Goal: Transaction & Acquisition: Purchase product/service

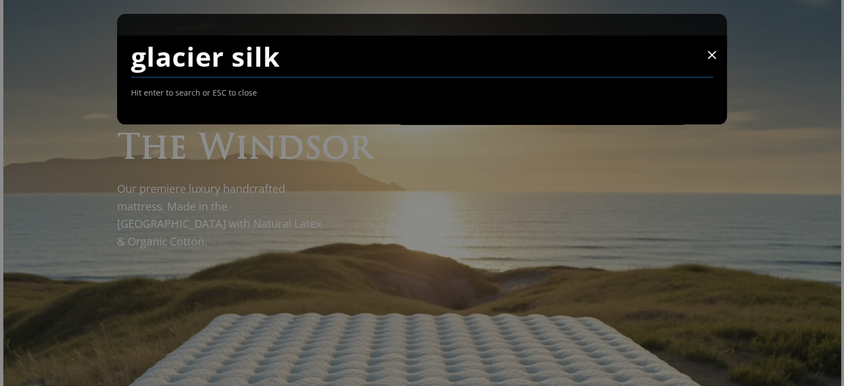
type input "glacier silk"
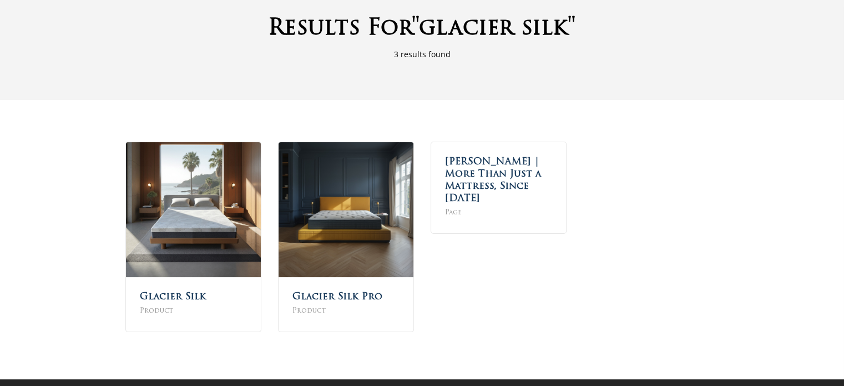
scroll to position [111, 0]
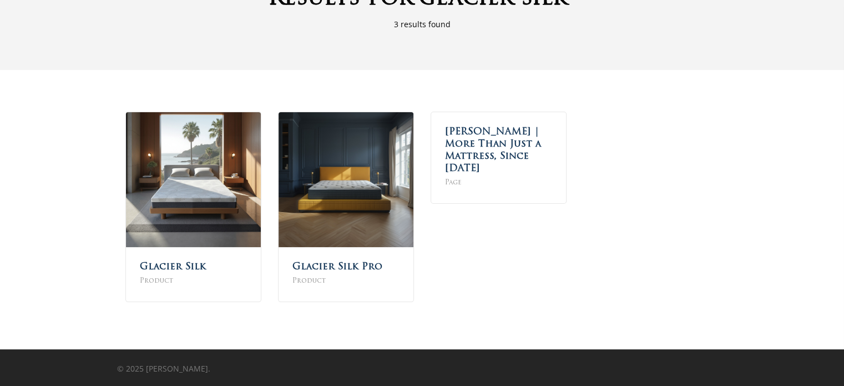
drag, startPoint x: 848, startPoint y: 156, endPoint x: 852, endPoint y: 199, distance: 43.5
click at [844, 199] on html "Skip to main content Hit enter to search or ESC to close Close Search Maxim Mat…" at bounding box center [422, 137] width 844 height 497
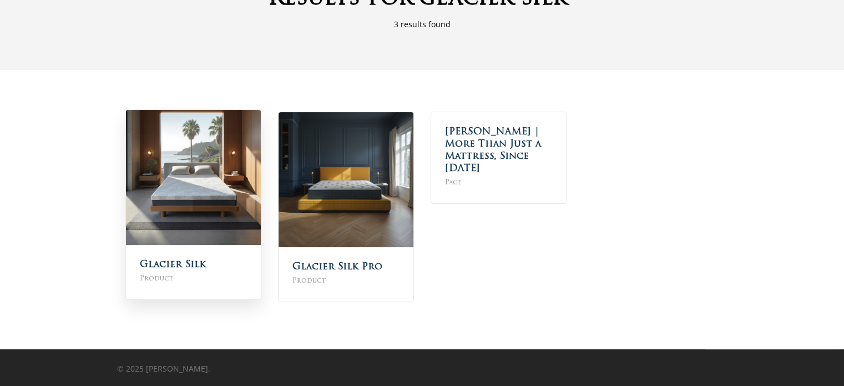
click at [145, 177] on img at bounding box center [193, 177] width 135 height 135
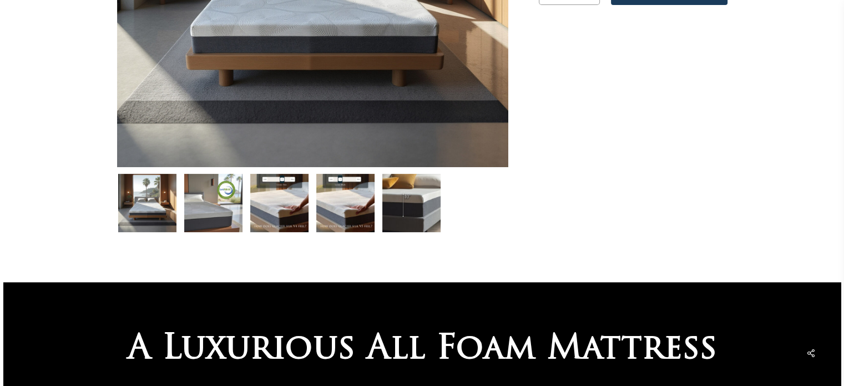
scroll to position [308, 0]
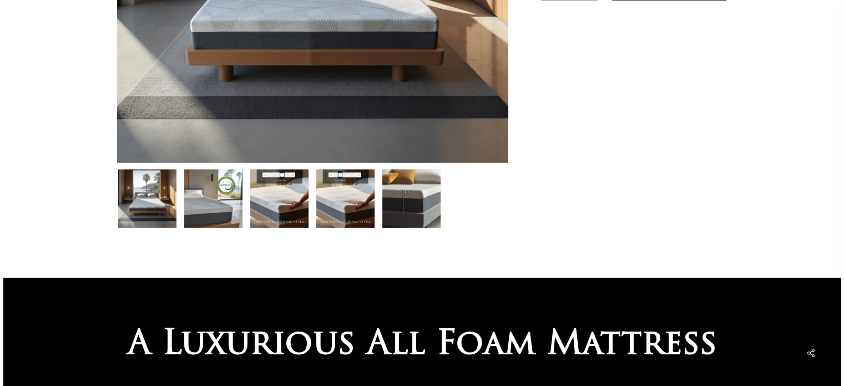
click at [215, 208] on img at bounding box center [213, 198] width 58 height 58
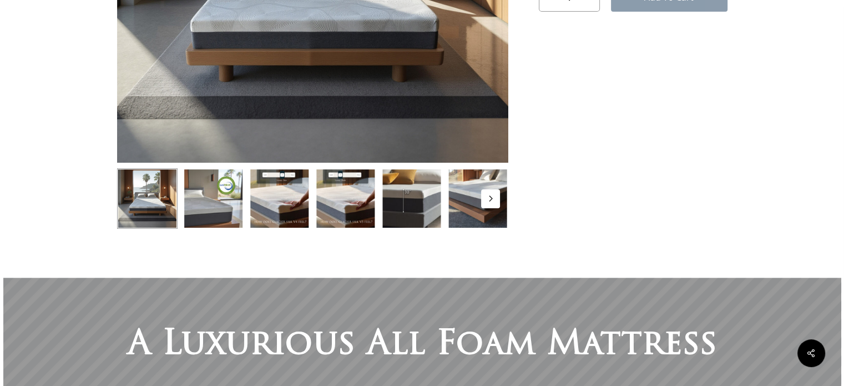
click at [222, 196] on img at bounding box center [213, 198] width 61 height 61
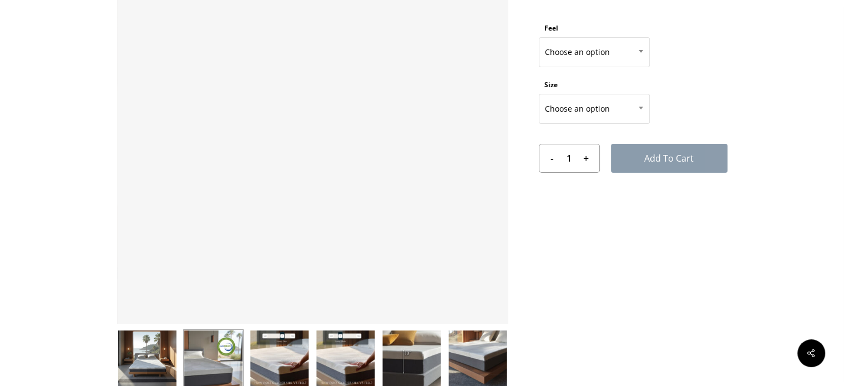
scroll to position [152, 0]
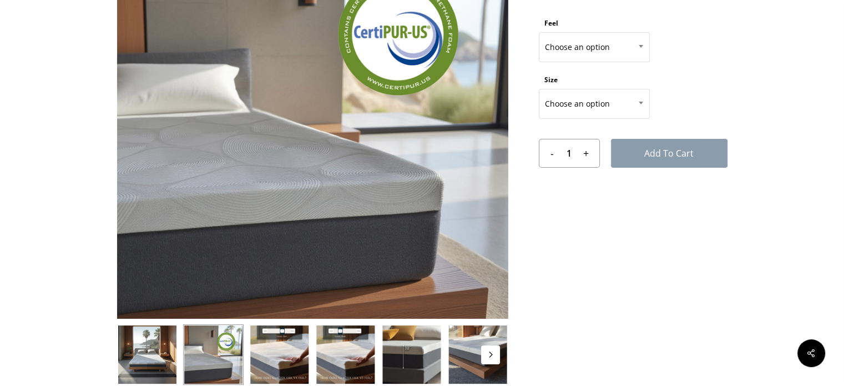
click at [289, 341] on img at bounding box center [279, 354] width 61 height 61
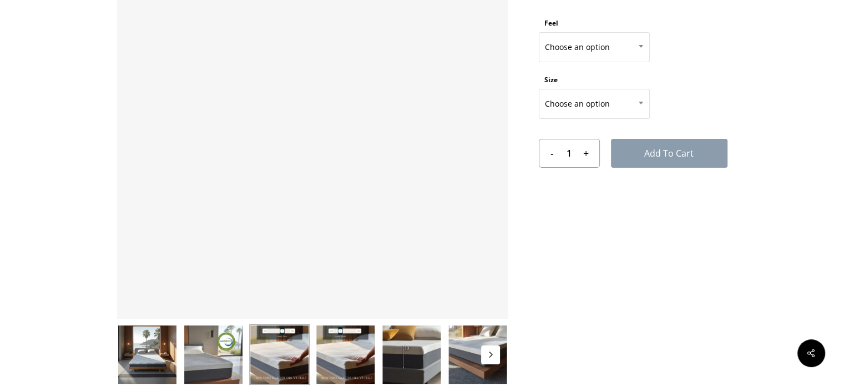
click at [413, 352] on img at bounding box center [411, 354] width 61 height 61
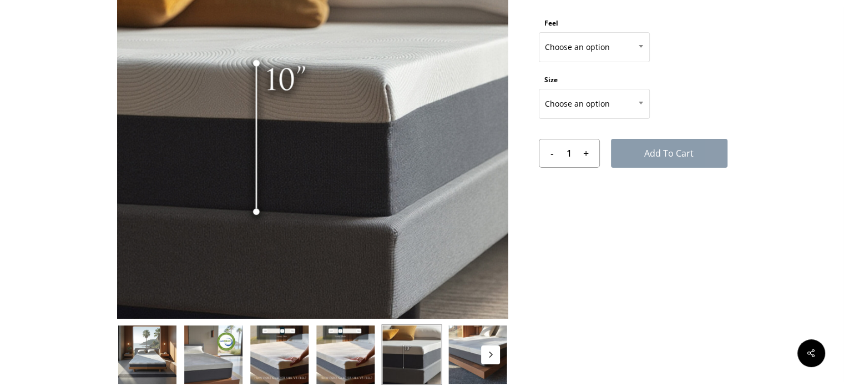
click at [480, 355] on img at bounding box center [477, 354] width 61 height 61
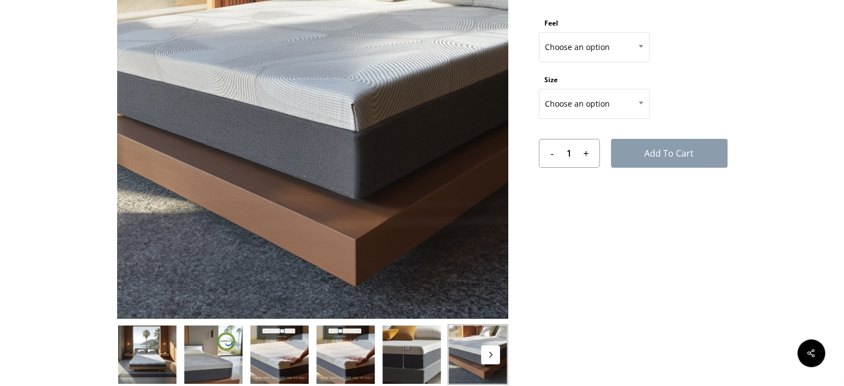
click at [144, 340] on img at bounding box center [147, 354] width 61 height 61
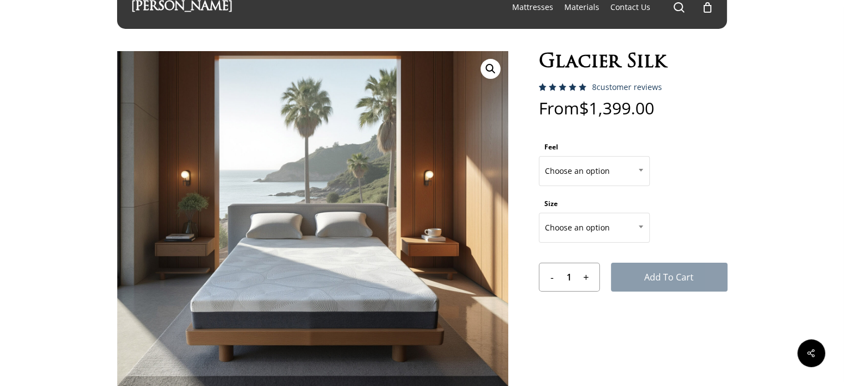
scroll to position [0, 0]
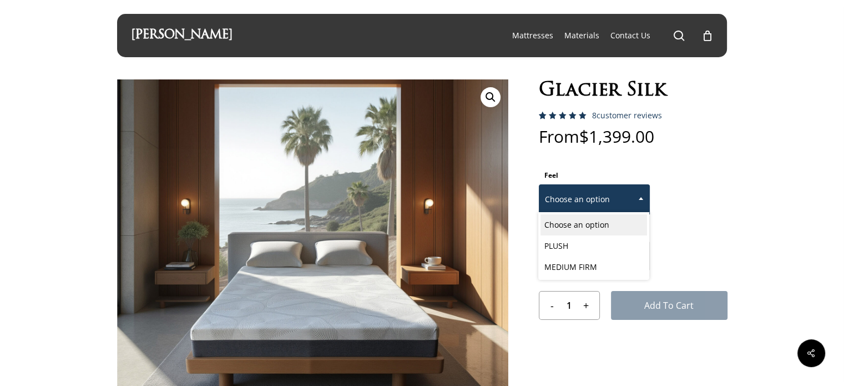
click at [642, 198] on b at bounding box center [641, 198] width 4 height 3
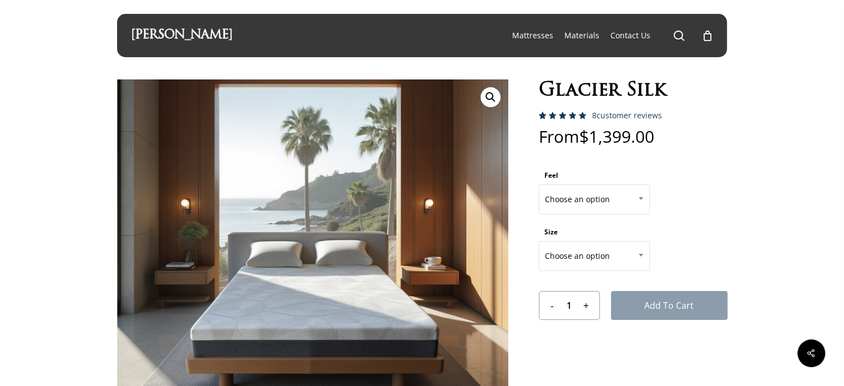
click at [712, 185] on form "Feel Choose an option PLUSH MEDIUM FIRM Choose an option Size Choose an option …" at bounding box center [633, 243] width 189 height 153
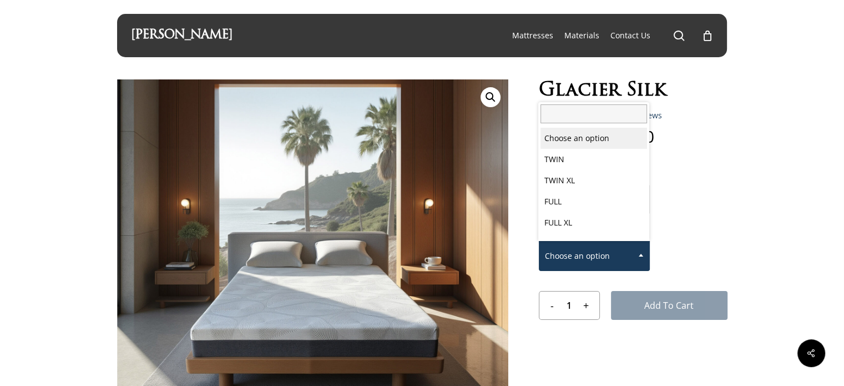
click at [635, 257] on span at bounding box center [641, 255] width 17 height 28
click at [575, 252] on span "Choose an option" at bounding box center [595, 255] width 110 height 23
click at [628, 259] on span "TWIN" at bounding box center [595, 255] width 110 height 23
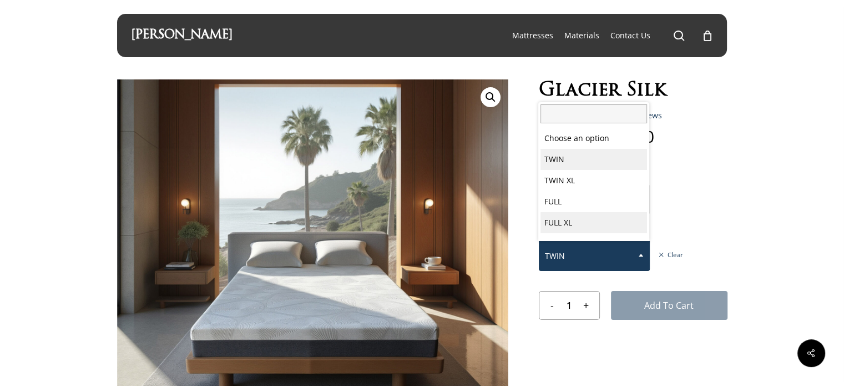
scroll to position [58, 0]
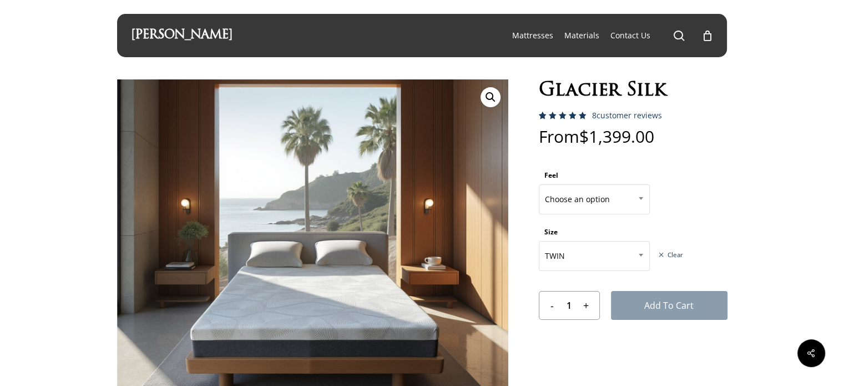
click at [704, 206] on form "Feel Choose an option PLUSH MEDIUM FIRM Choose an option Size Choose an option …" at bounding box center [633, 243] width 189 height 153
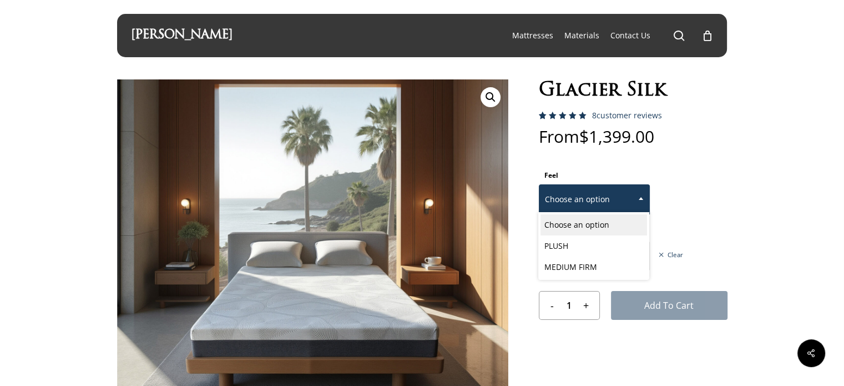
click at [604, 209] on span "Choose an option" at bounding box center [595, 199] width 110 height 23
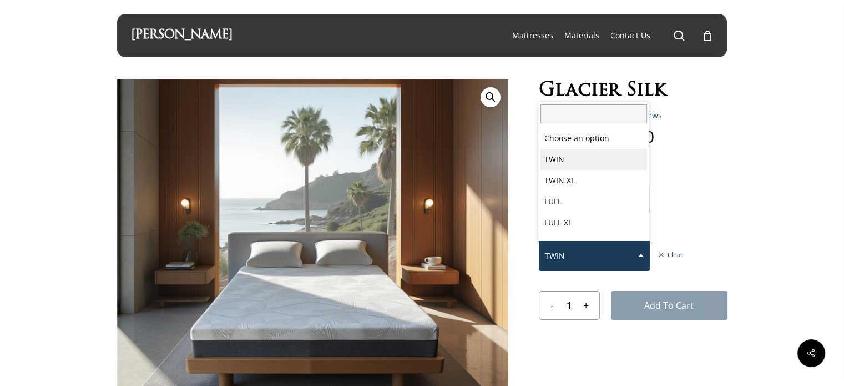
click at [617, 258] on span "TWIN" at bounding box center [595, 255] width 110 height 23
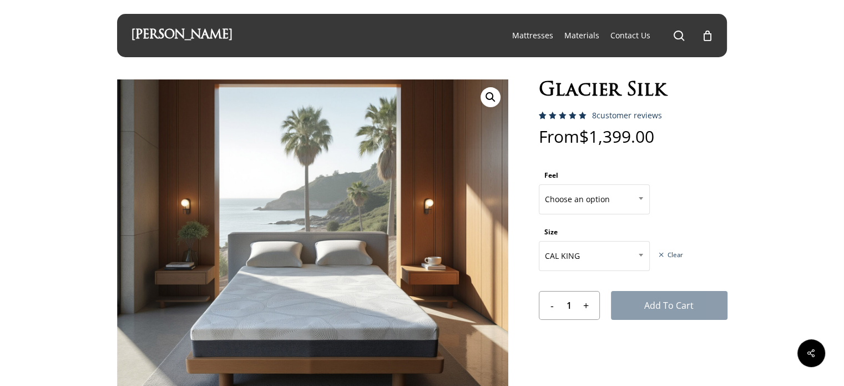
scroll to position [75, 0]
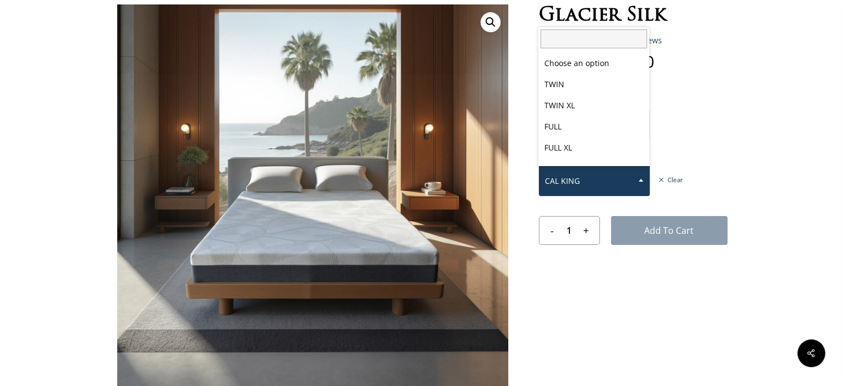
click at [634, 178] on span at bounding box center [641, 180] width 17 height 28
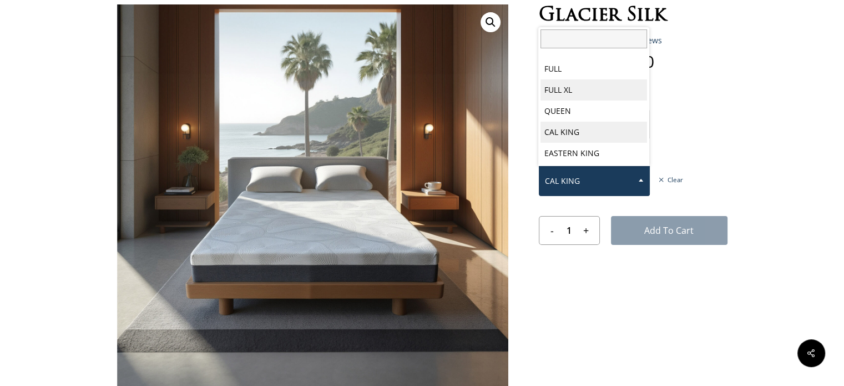
select select "FULL XL"
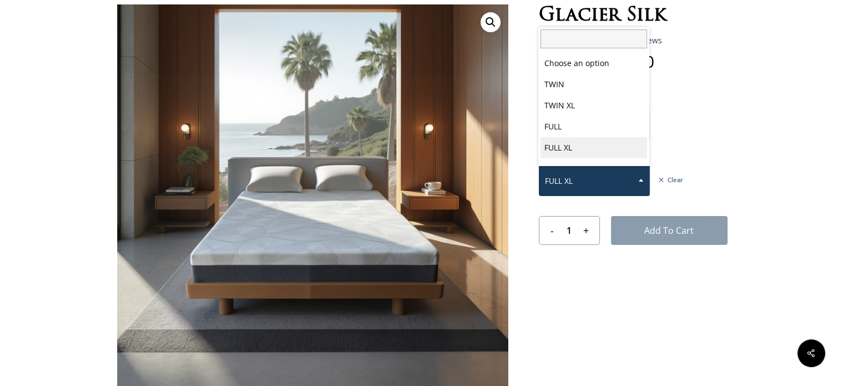
click at [638, 180] on span at bounding box center [641, 180] width 17 height 28
click at [640, 184] on span at bounding box center [641, 180] width 17 height 28
select select "FULL XL"
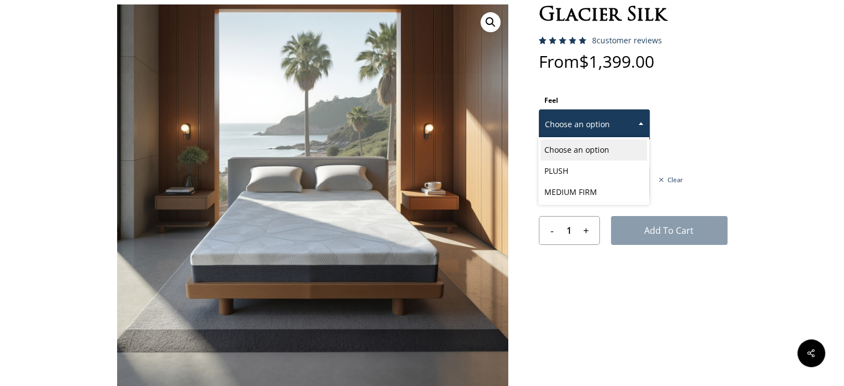
click at [617, 119] on span "Choose an option" at bounding box center [595, 124] width 110 height 23
select select "PLUSH"
select select "FULL XL"
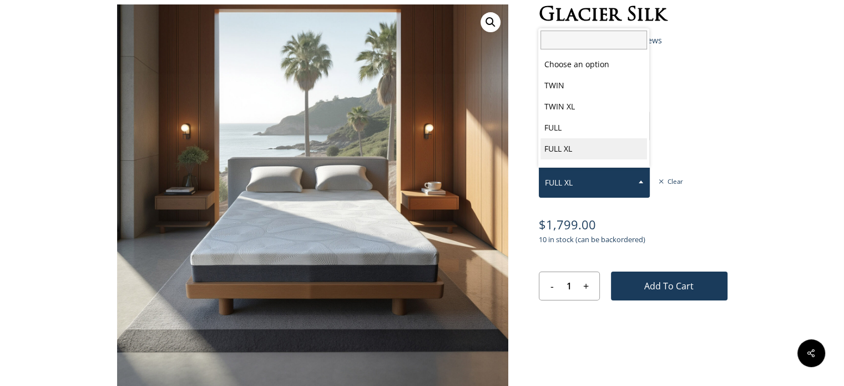
click at [636, 182] on span at bounding box center [641, 182] width 17 height 28
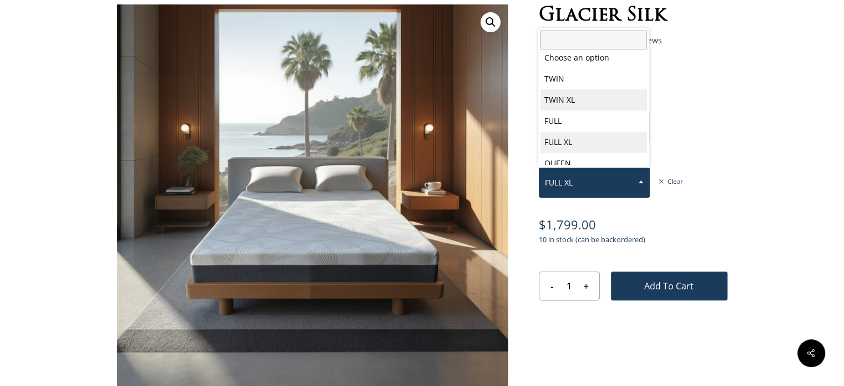
scroll to position [0, 0]
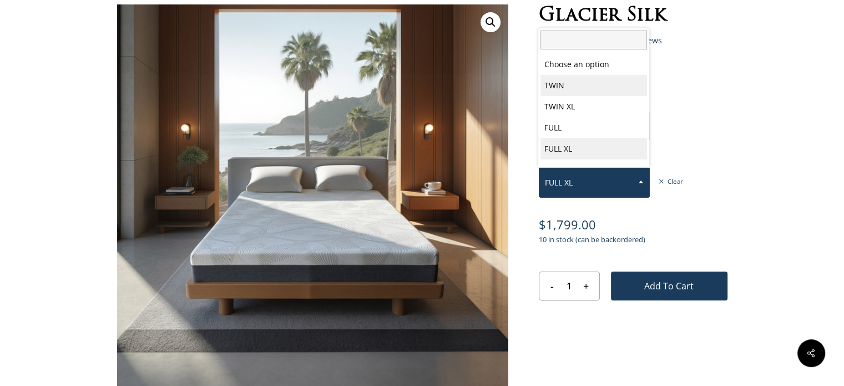
select select "PLUSH"
select select "TWIN"
click at [635, 179] on span at bounding box center [641, 182] width 17 height 28
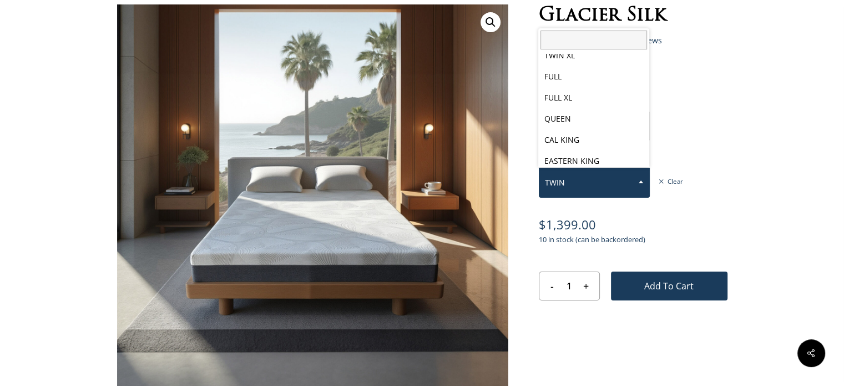
scroll to position [58, 0]
select select "PLUSH"
select select "CAL KING"
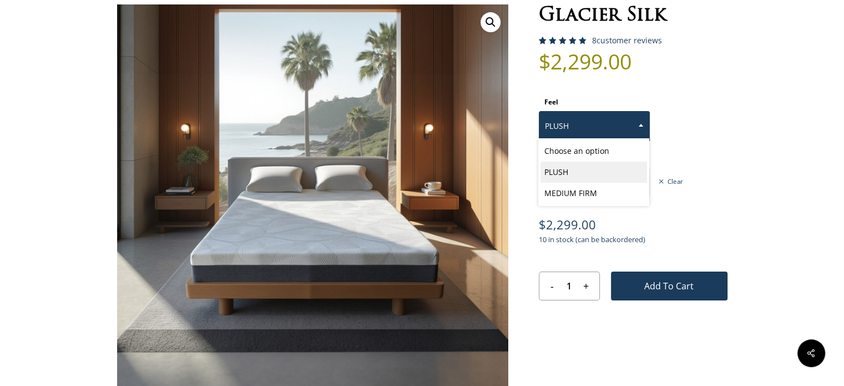
click at [644, 128] on span at bounding box center [641, 125] width 17 height 28
select select "MEDIUM FIRM"
select select "CAL KING"
click at [642, 113] on span at bounding box center [641, 125] width 17 height 28
select select "PLUSH"
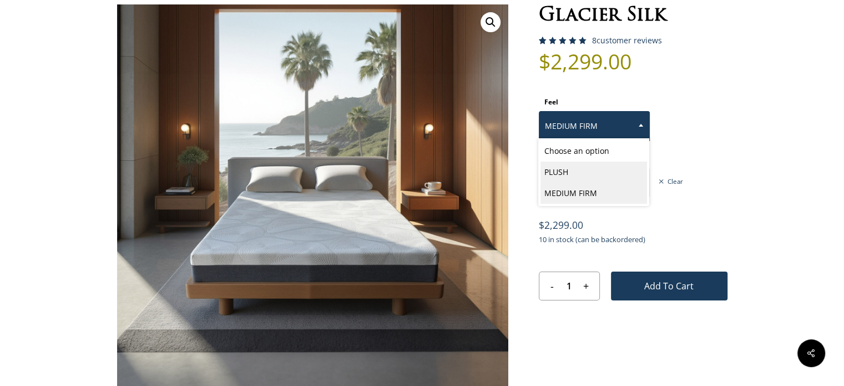
select select "CAL KING"
click at [638, 122] on span at bounding box center [641, 125] width 17 height 28
select select "MEDIUM FIRM"
select select "CAL KING"
drag, startPoint x: 643, startPoint y: 123, endPoint x: 604, endPoint y: 173, distance: 63.3
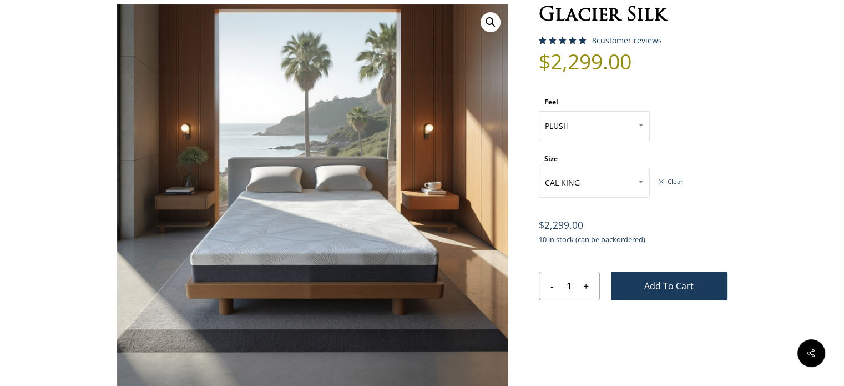
select select "PLUSH"
select select "CAL KING"
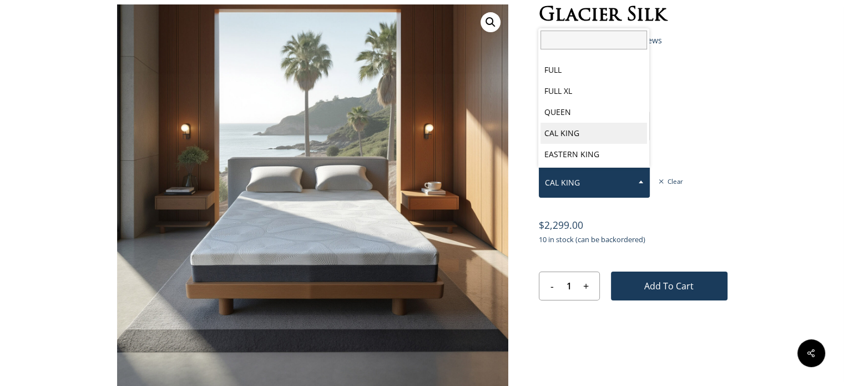
click at [604, 173] on span "CAL KING" at bounding box center [595, 182] width 110 height 23
select select "PLUSH"
select select "EASTERN KING"
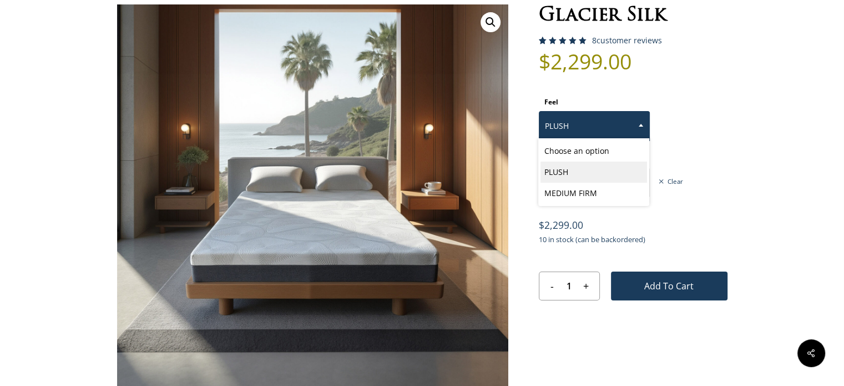
click at [642, 124] on b at bounding box center [641, 125] width 4 height 3
click at [634, 128] on span at bounding box center [641, 125] width 17 height 28
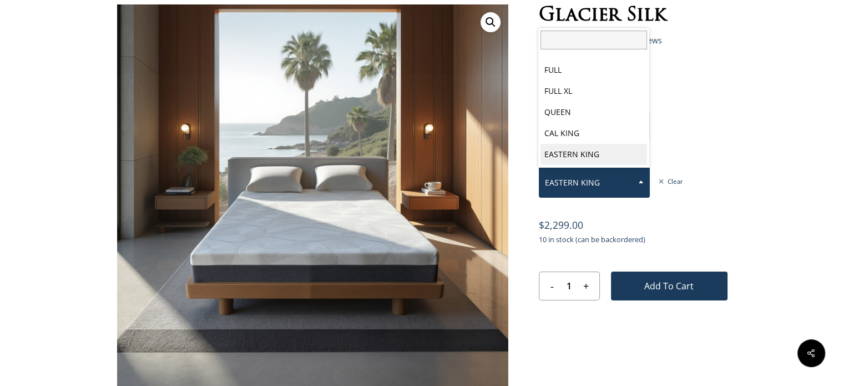
click at [606, 182] on span "EASTERN KING" at bounding box center [595, 182] width 110 height 23
select select "PLUSH"
select select "FULL"
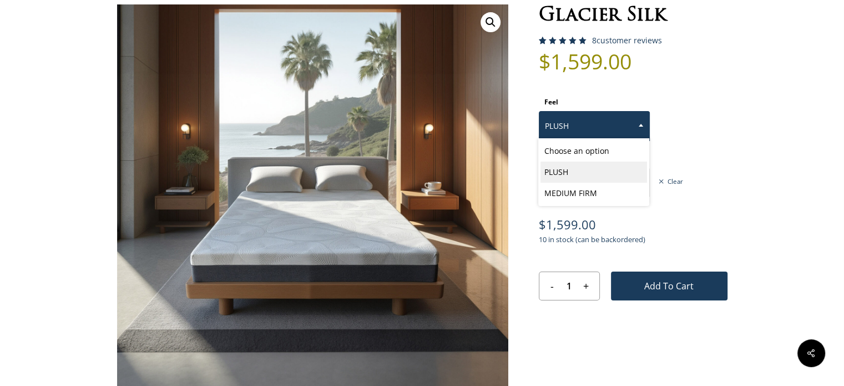
click at [639, 130] on span at bounding box center [641, 125] width 17 height 28
select select "MEDIUM FIRM"
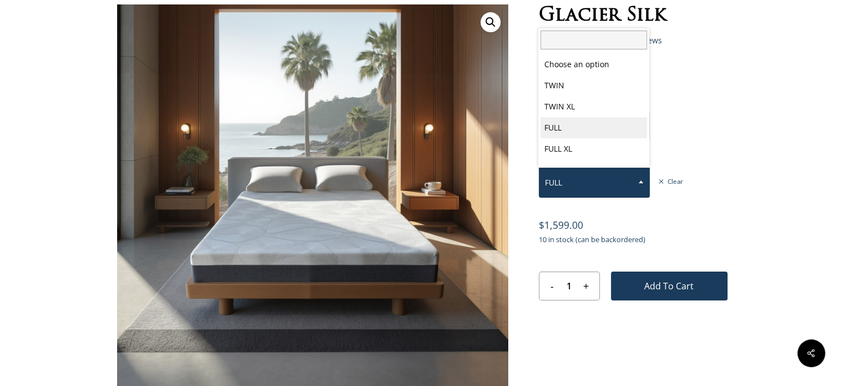
click at [606, 181] on span "FULL" at bounding box center [595, 182] width 110 height 23
select select "FULL XL"
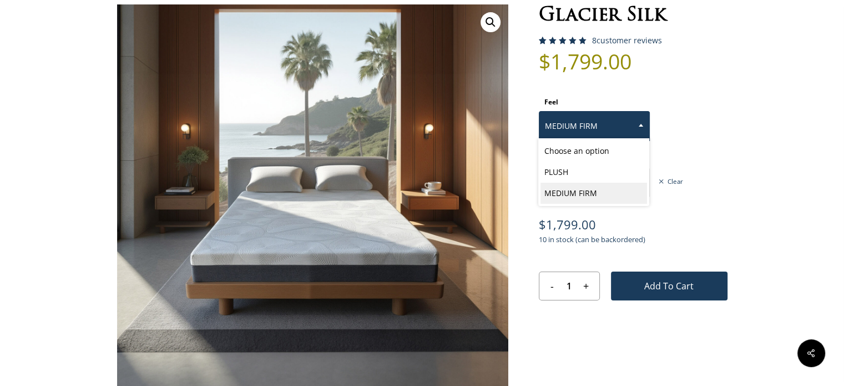
click at [618, 124] on span "MEDIUM FIRM" at bounding box center [595, 125] width 110 height 23
select select "PLUSH"
select select "FULL XL"
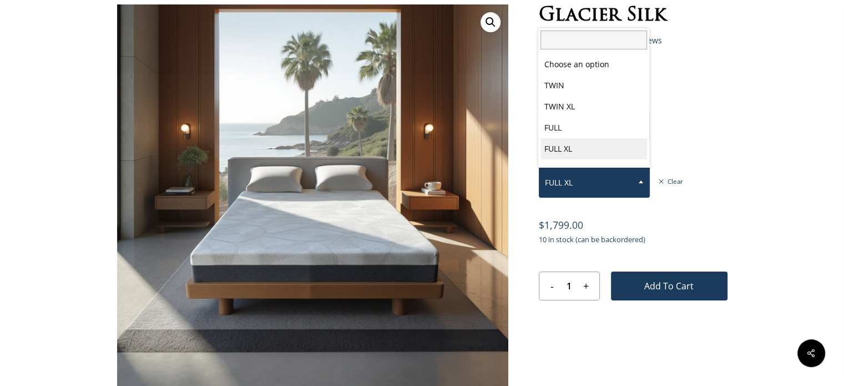
click at [619, 187] on span "FULL XL" at bounding box center [595, 182] width 110 height 23
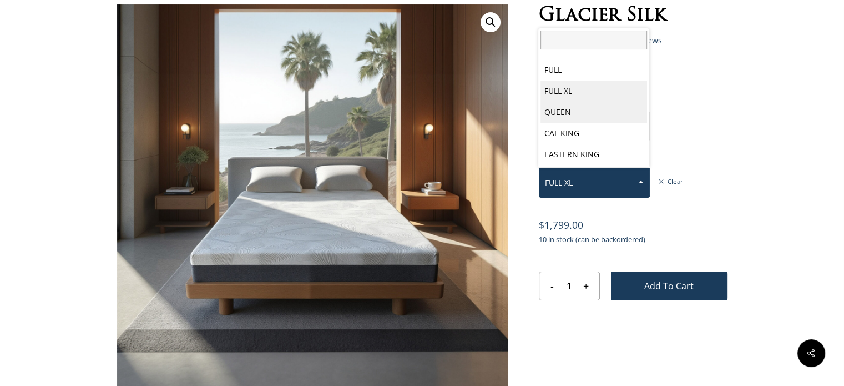
select select "PLUSH"
select select "QUEEN"
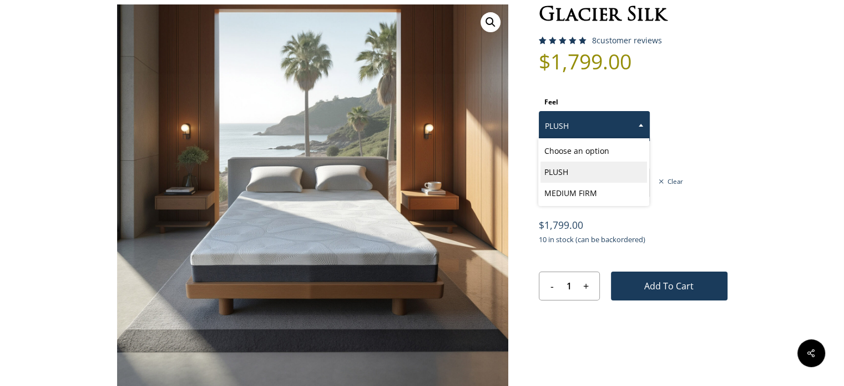
click at [634, 120] on span at bounding box center [641, 125] width 17 height 28
select select "MEDIUM FIRM"
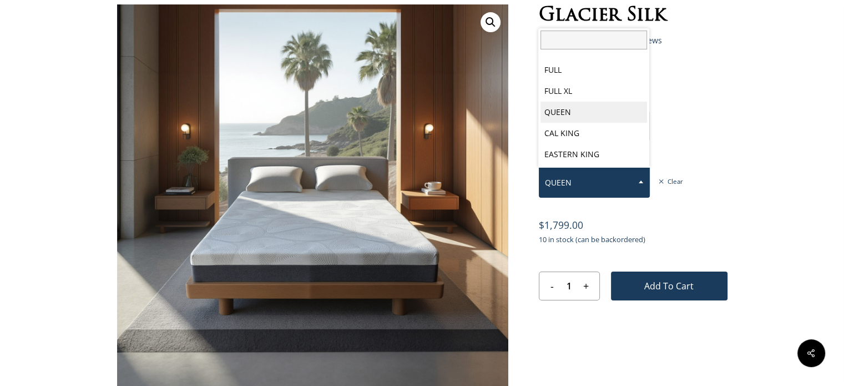
click at [586, 178] on span "QUEEN" at bounding box center [595, 182] width 110 height 23
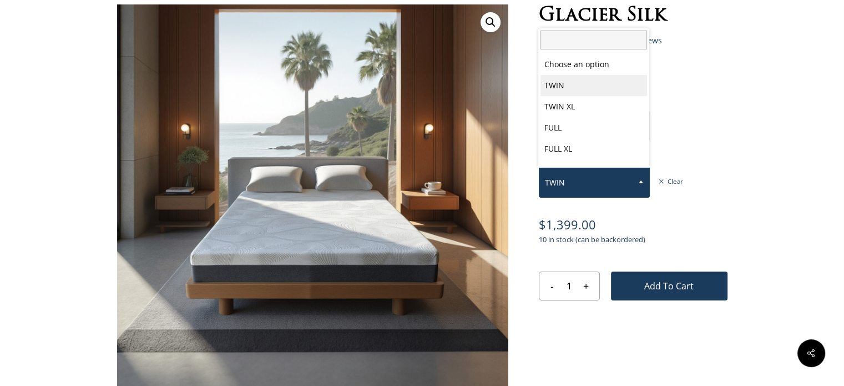
click at [644, 189] on span at bounding box center [641, 182] width 17 height 28
select select "TWIN XL"
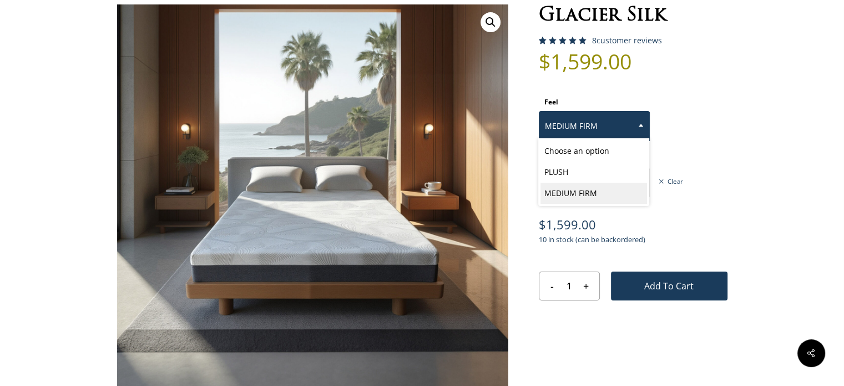
click at [633, 124] on span at bounding box center [641, 125] width 17 height 28
select select "PLUSH"
select select "TWIN XL"
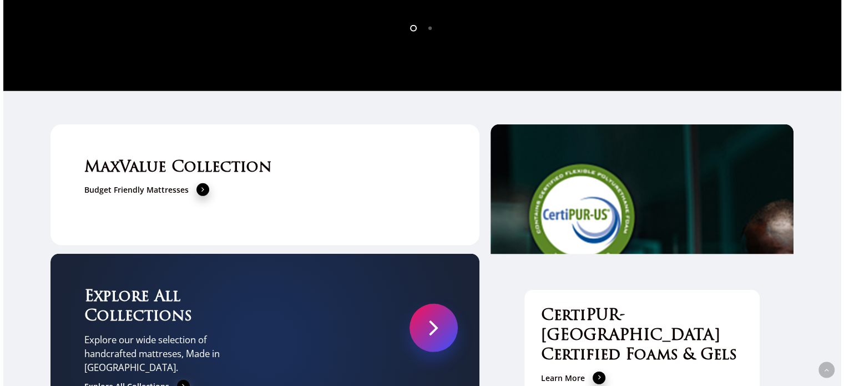
scroll to position [3293, 0]
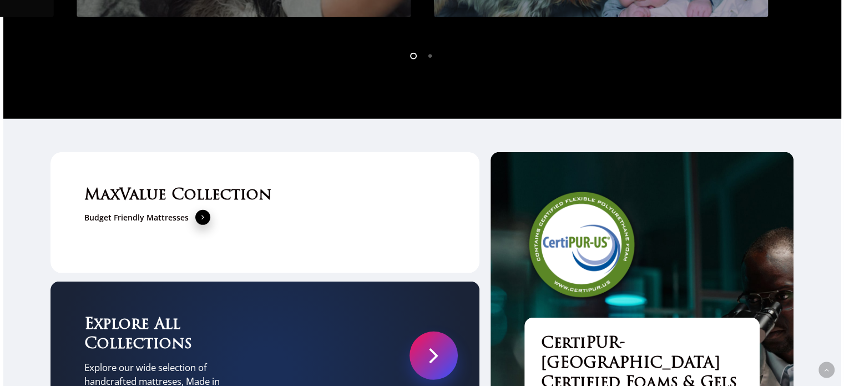
click at [198, 210] on span at bounding box center [202, 217] width 13 height 14
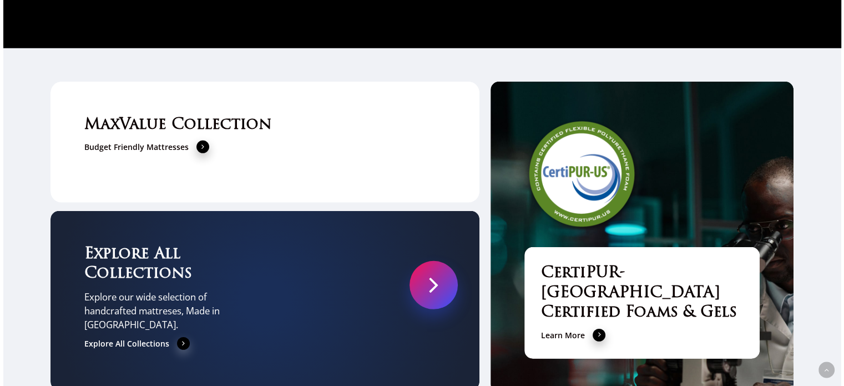
scroll to position [3368, 0]
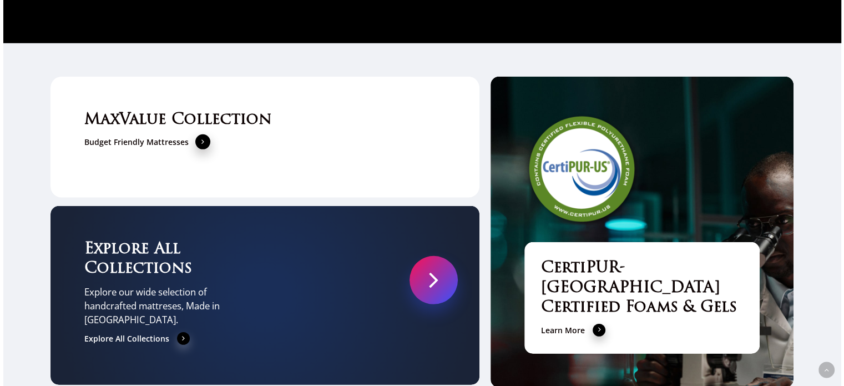
click at [196, 134] on span at bounding box center [202, 141] width 13 height 14
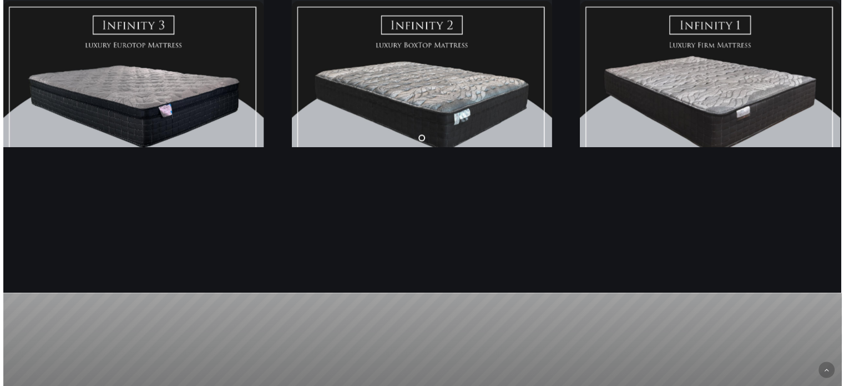
scroll to position [1561, 0]
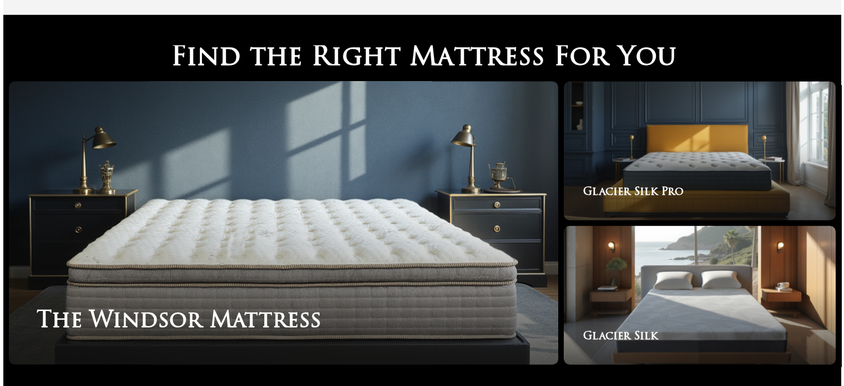
scroll to position [1753, 0]
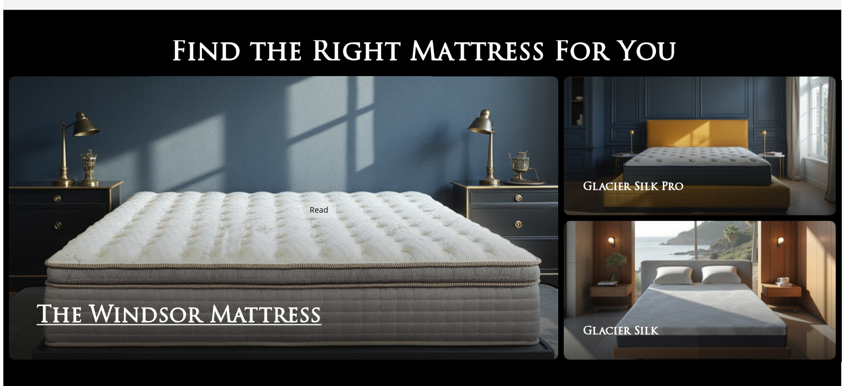
click at [295, 195] on link "The Windsor Mattress" at bounding box center [284, 217] width 550 height 283
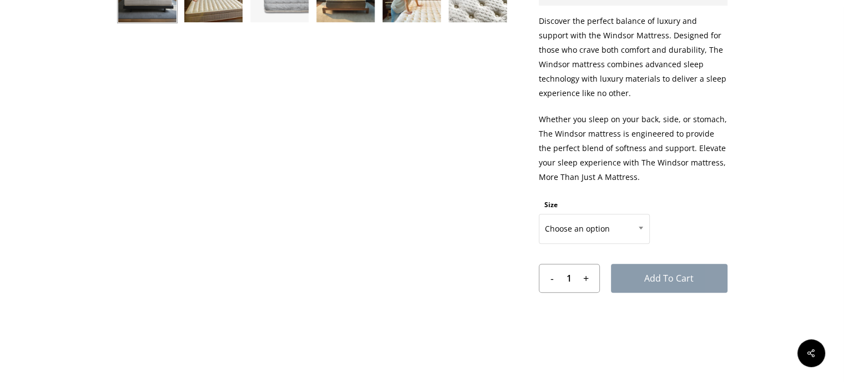
scroll to position [533, 0]
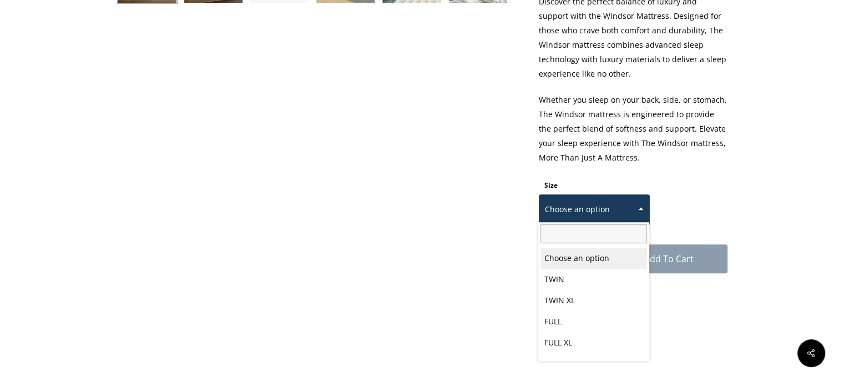
click at [590, 209] on span "Choose an option" at bounding box center [595, 209] width 110 height 23
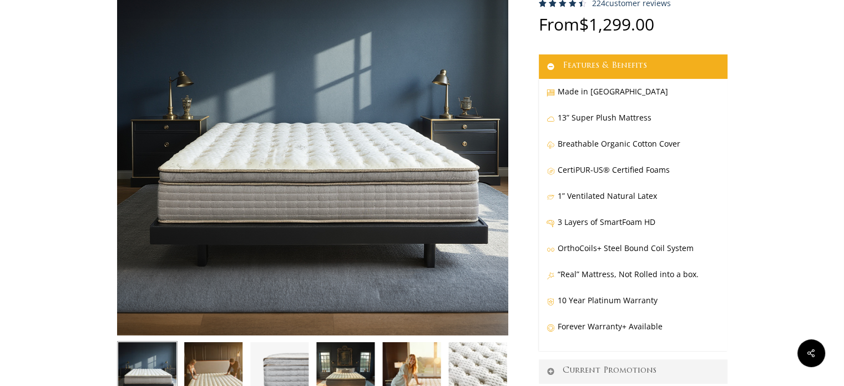
scroll to position [144, 0]
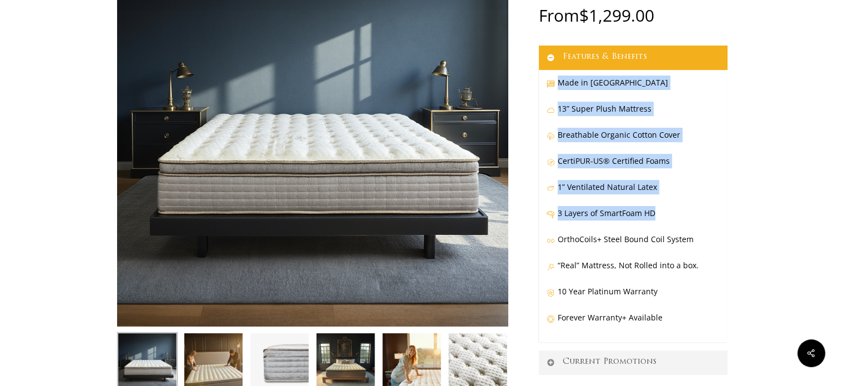
drag, startPoint x: 653, startPoint y: 210, endPoint x: 545, endPoint y: 90, distance: 161.2
click at [545, 90] on div "Made in USA 13” Super Plush Mattress Breathable Organic Cotton Cover CertiPUR-U…" at bounding box center [633, 206] width 189 height 272
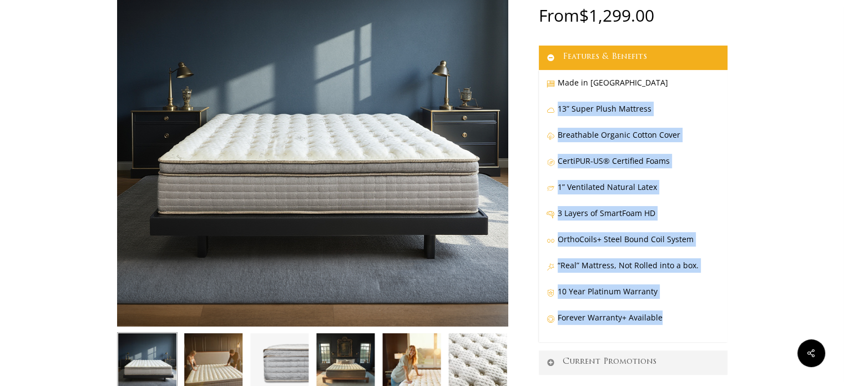
drag, startPoint x: 660, startPoint y: 316, endPoint x: 552, endPoint y: 115, distance: 228.2
click at [552, 115] on div "Made in USA 13” Super Plush Mattress Breathable Organic Cotton Cover CertiPUR-U…" at bounding box center [633, 206] width 189 height 272
click at [724, 203] on div "Made in USA 13” Super Plush Mattress Breathable Organic Cotton Cover CertiPUR-U…" at bounding box center [633, 206] width 189 height 272
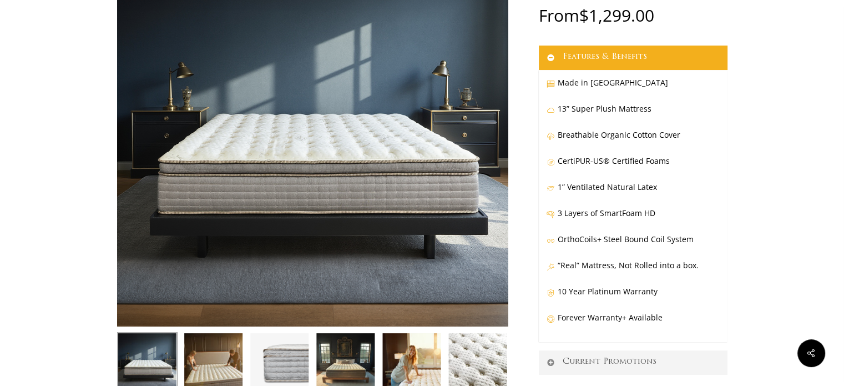
scroll to position [482, 0]
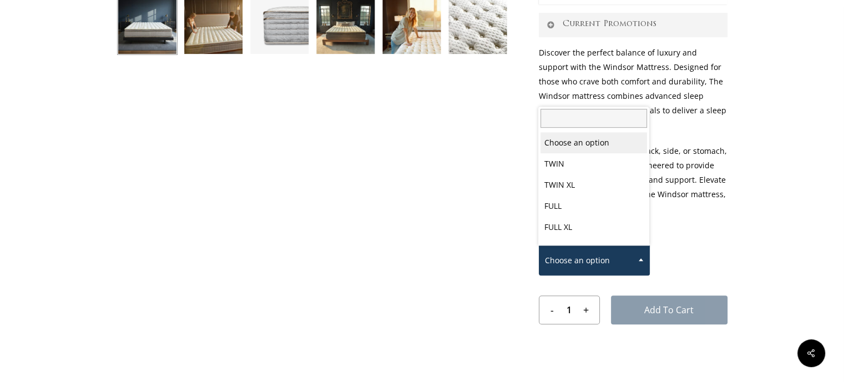
click at [622, 266] on span "Choose an option" at bounding box center [595, 260] width 110 height 23
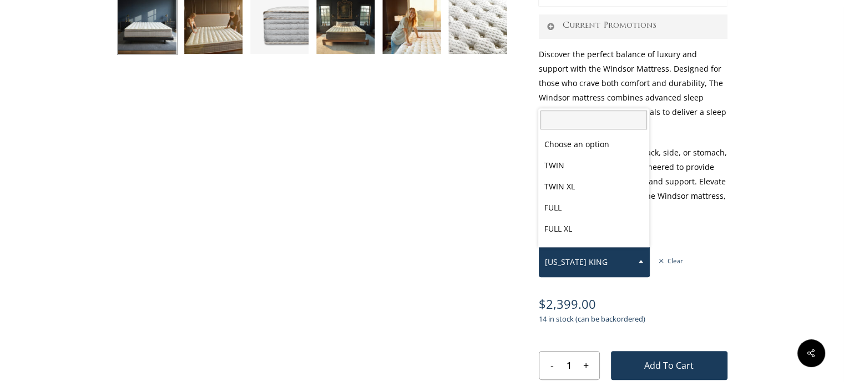
click at [627, 270] on span "CALIFORNIA KING" at bounding box center [595, 261] width 110 height 23
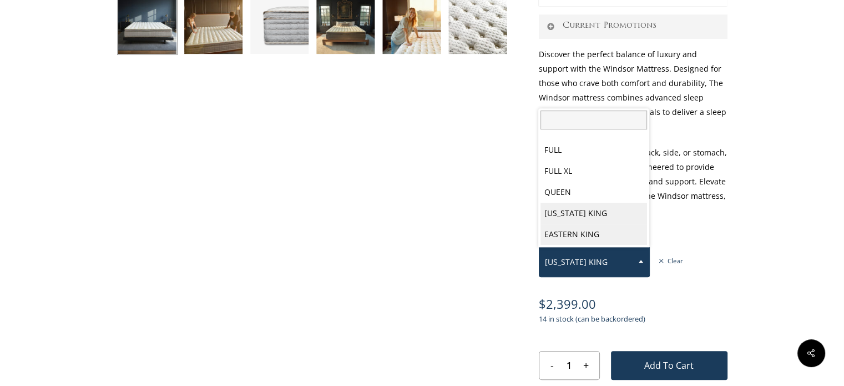
click at [602, 246] on span "Choose an option TWIN TWIN XL FULL FULL XL QUEEN CALIFORNIA KING EASTERN KING" at bounding box center [593, 189] width 111 height 115
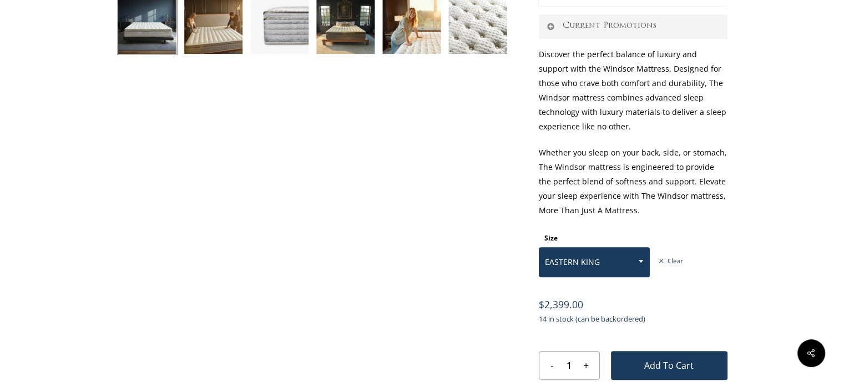
click at [621, 261] on span "EASTERN KING" at bounding box center [595, 261] width 110 height 23
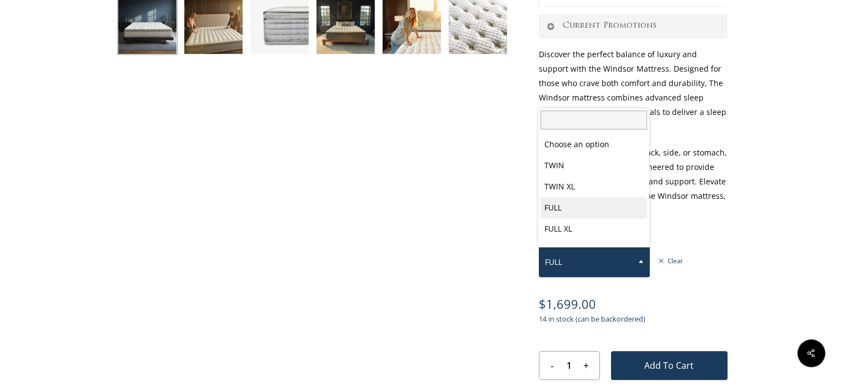
click at [603, 256] on span "FULL" at bounding box center [595, 261] width 110 height 23
click at [642, 275] on span "QUEEN" at bounding box center [594, 262] width 111 height 30
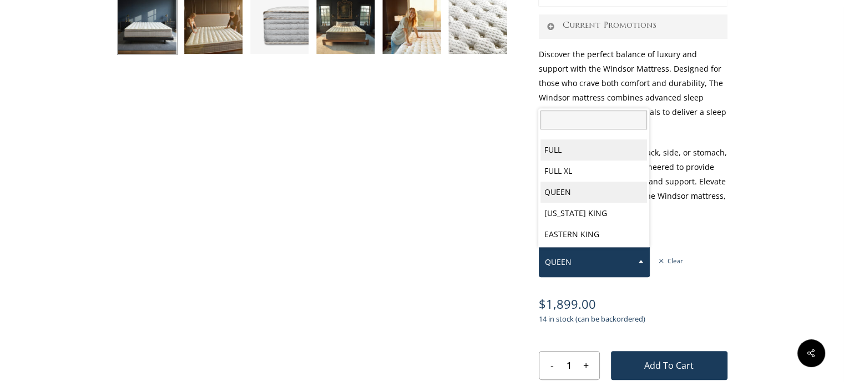
scroll to position [0, 0]
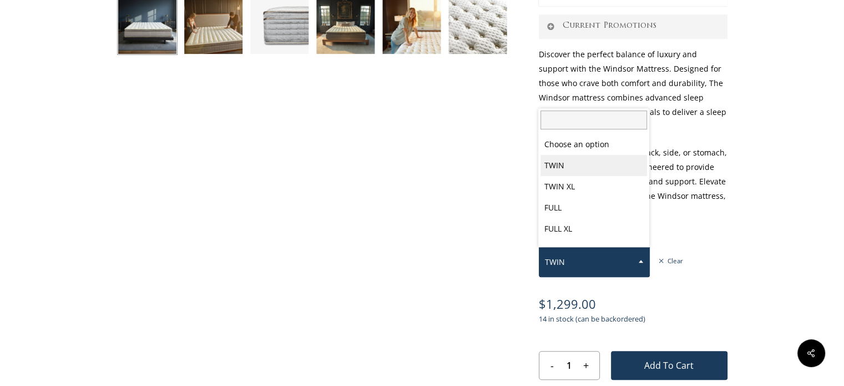
click at [601, 255] on span "TWIN" at bounding box center [595, 261] width 110 height 23
click at [628, 262] on span "TWIN XL" at bounding box center [595, 261] width 110 height 23
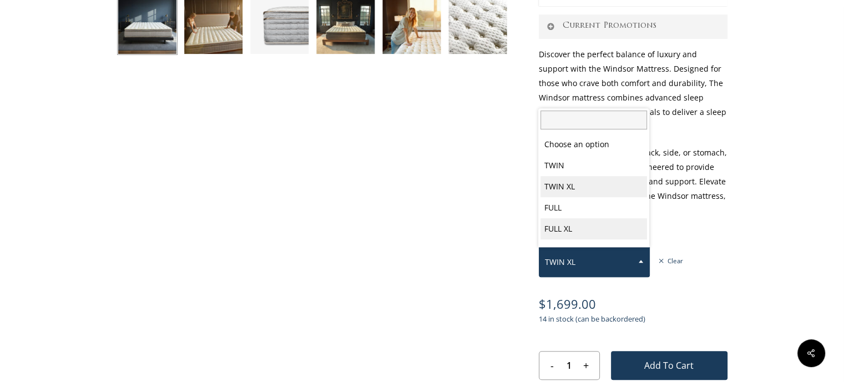
select select "FULL XL"
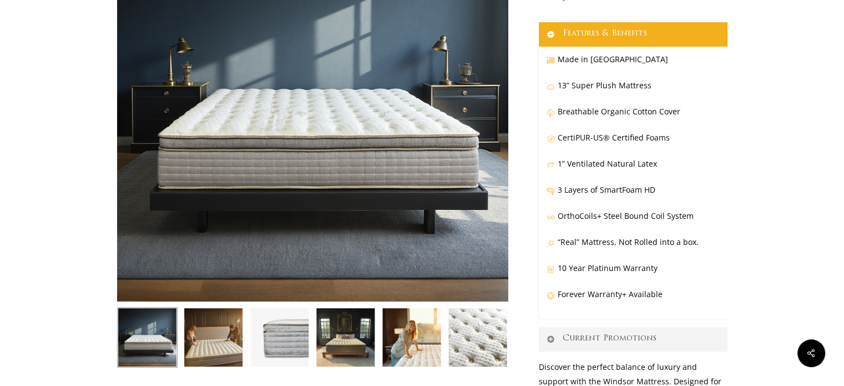
scroll to position [122, 0]
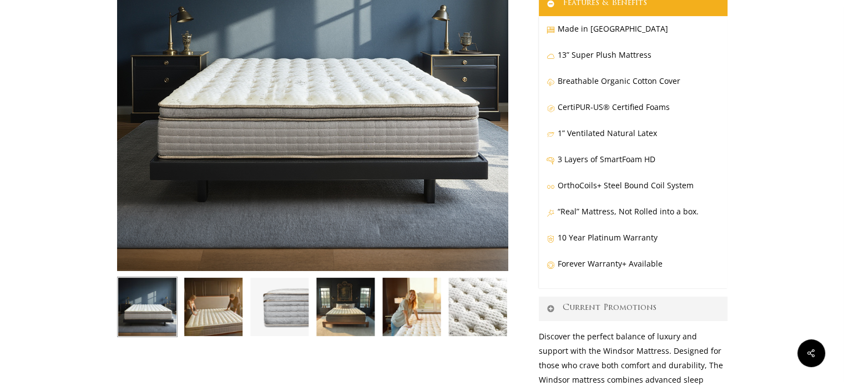
scroll to position [219, 0]
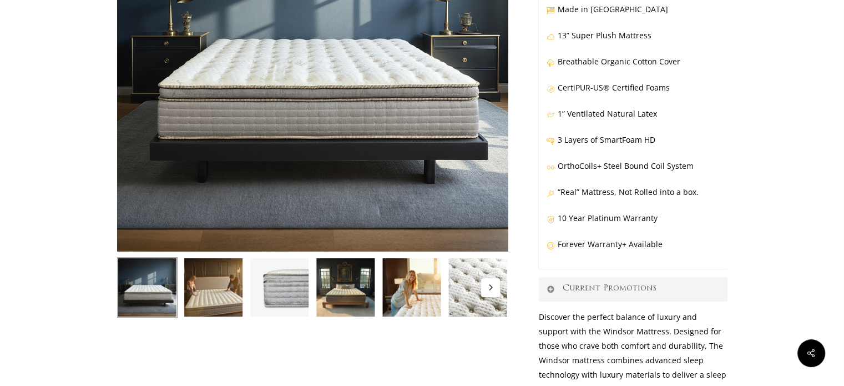
click at [207, 291] on img at bounding box center [213, 287] width 61 height 61
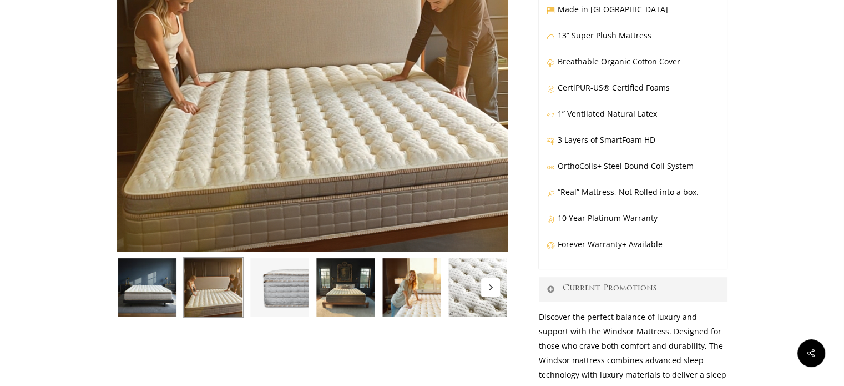
click at [291, 288] on img at bounding box center [279, 287] width 61 height 61
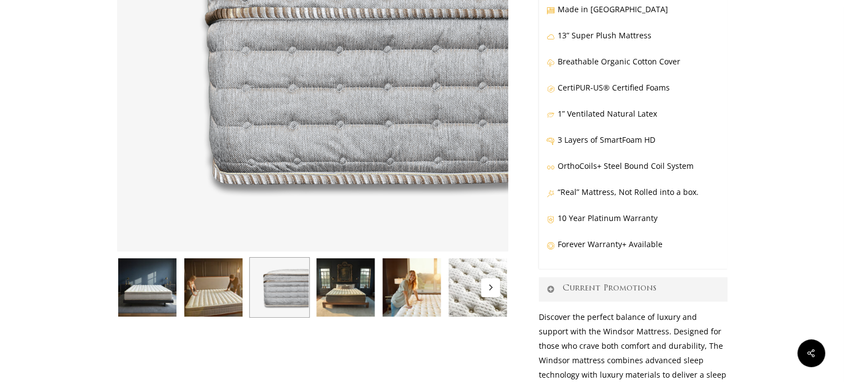
click at [343, 276] on img at bounding box center [345, 287] width 61 height 61
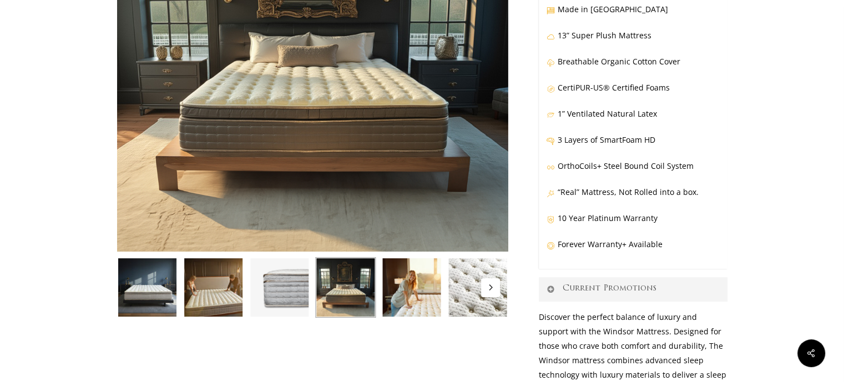
click at [415, 280] on img at bounding box center [411, 287] width 61 height 61
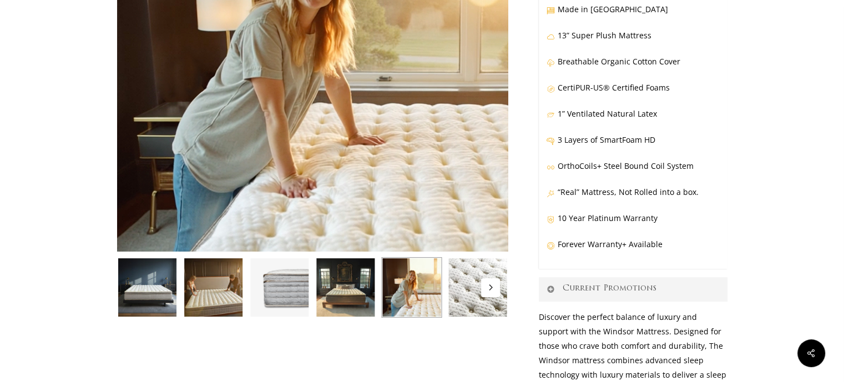
click at [475, 306] on img at bounding box center [477, 287] width 61 height 61
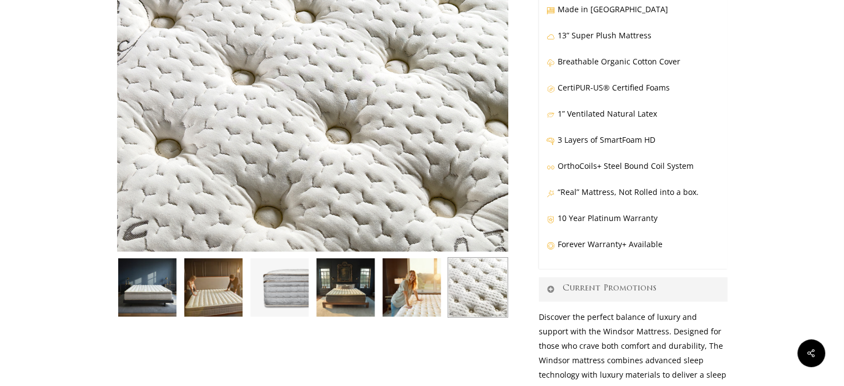
scroll to position [0, 0]
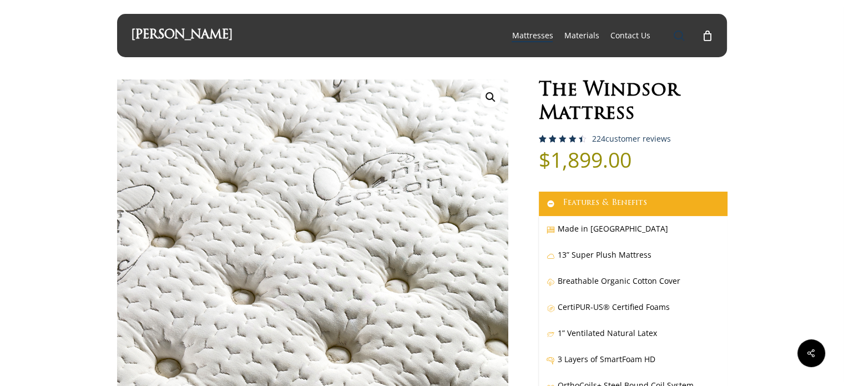
click at [675, 34] on span "Main Menu" at bounding box center [678, 35] width 11 height 11
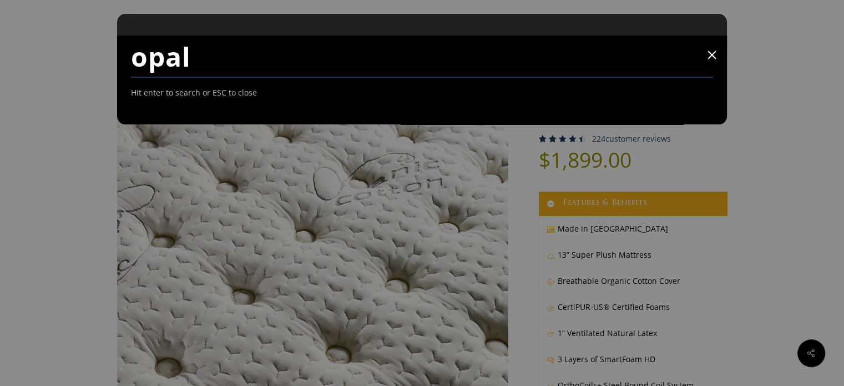
type input "opal"
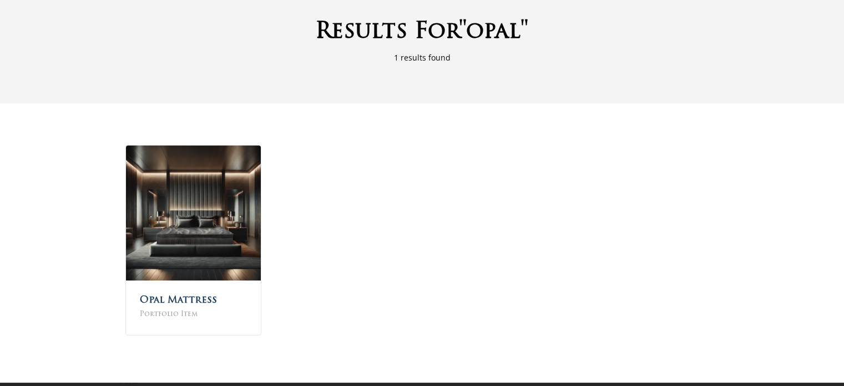
scroll to position [111, 0]
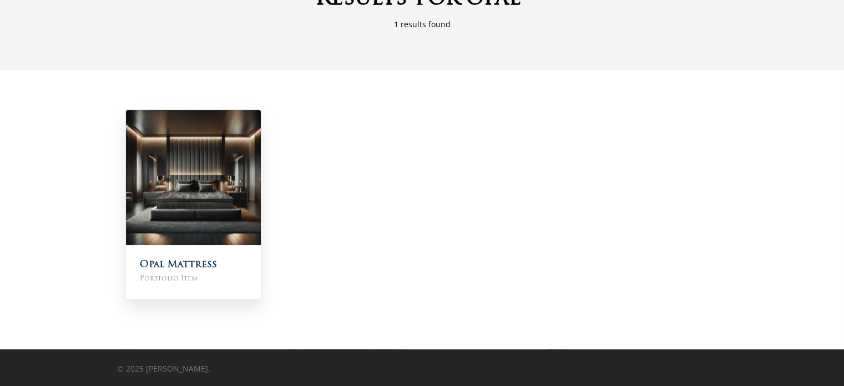
click at [225, 203] on img at bounding box center [193, 177] width 135 height 135
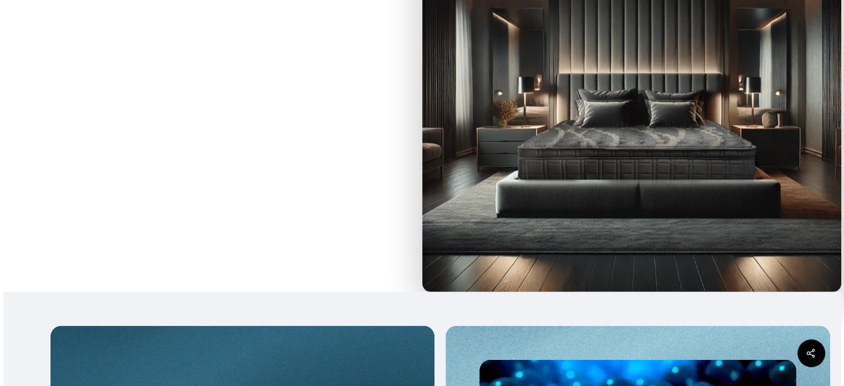
scroll to position [1745, 0]
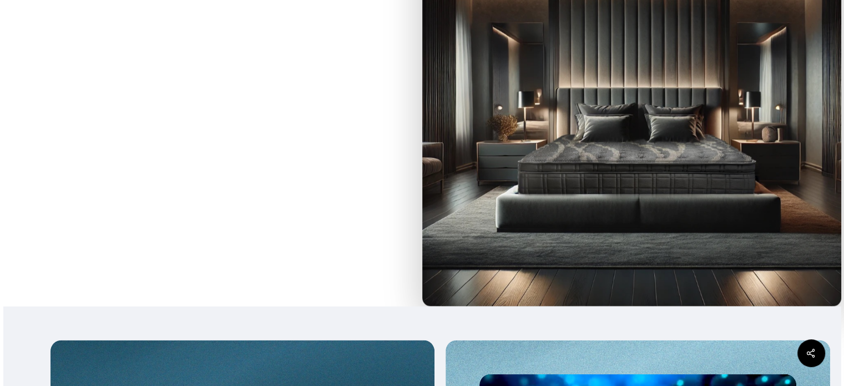
click at [672, 179] on img at bounding box center [631, 96] width 419 height 419
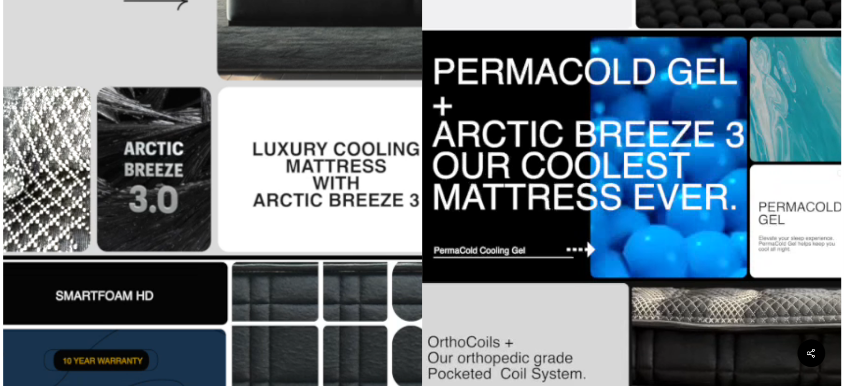
scroll to position [242, 0]
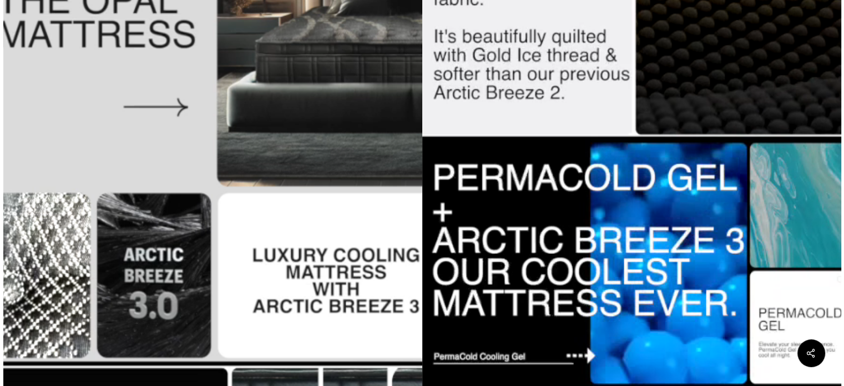
click at [225, 165] on video at bounding box center [212, 260] width 419 height 745
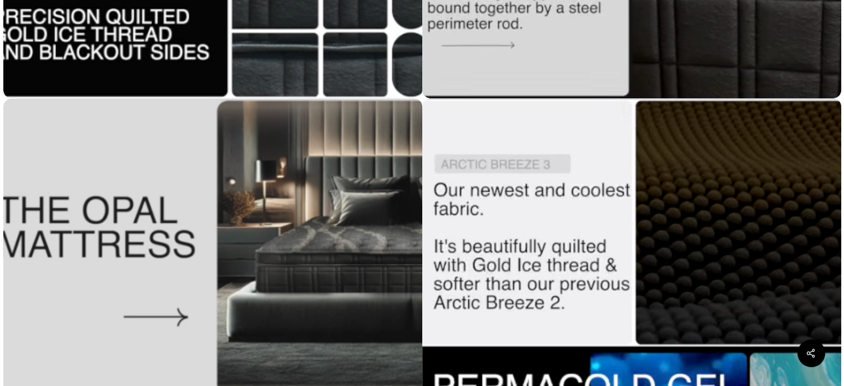
scroll to position [787, 0]
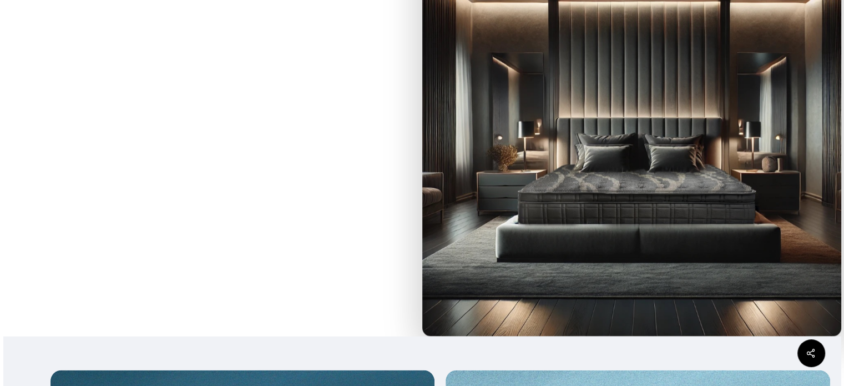
scroll to position [1725, 0]
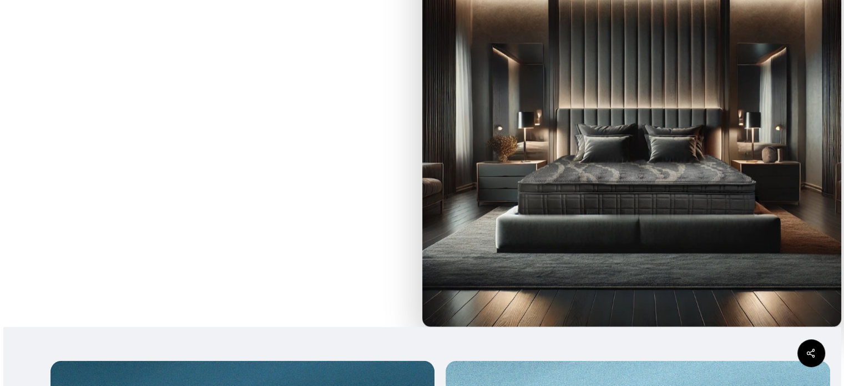
click at [658, 175] on img at bounding box center [631, 116] width 419 height 419
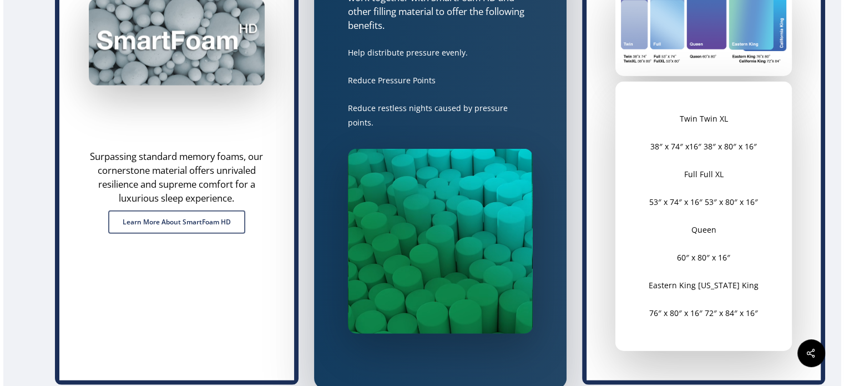
scroll to position [2624, 0]
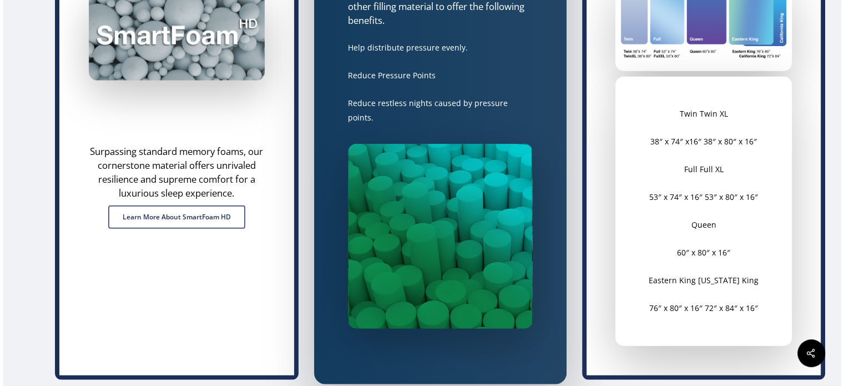
click at [730, 149] on div "38″ x 74″ x16″ 38″ x 80″ x 16″" at bounding box center [704, 141] width 142 height 14
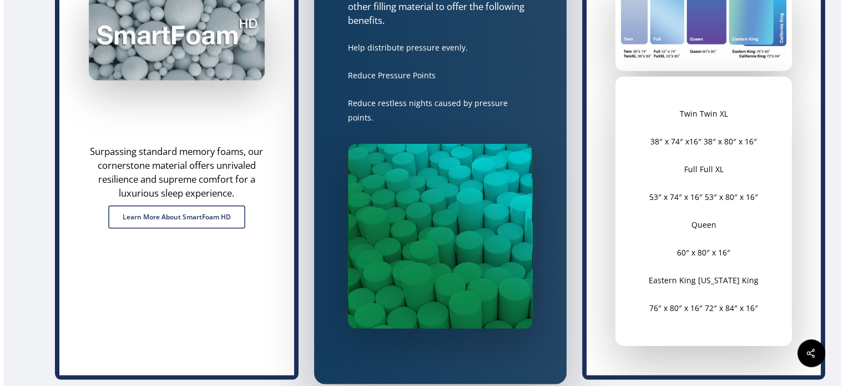
click at [759, 149] on div "38″ x 74″ x16″ 38″ x 80″ x 16″" at bounding box center [704, 141] width 142 height 14
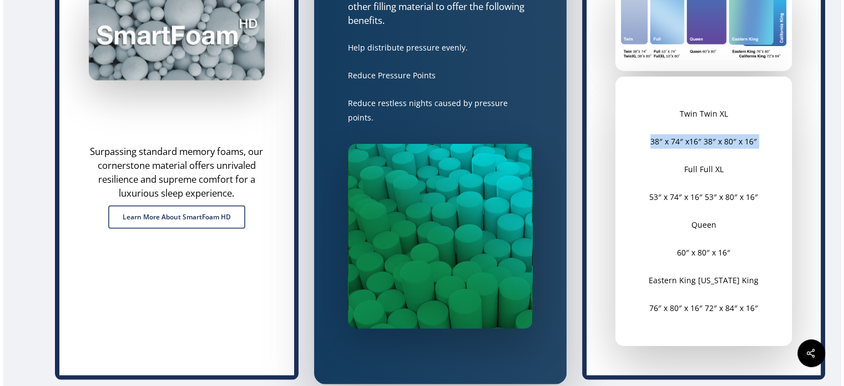
drag, startPoint x: 759, startPoint y: 166, endPoint x: 659, endPoint y: 163, distance: 100.5
click at [659, 149] on div "38″ x 74″ x16″ 38″ x 80″ x 16″" at bounding box center [704, 141] width 142 height 14
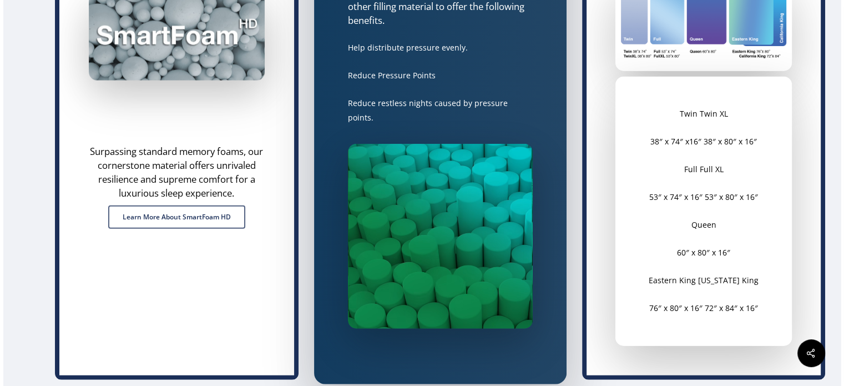
click at [764, 235] on div "Twin Twin XL 38″ x 74″ x16″ 38″ x 80″ x 16″ Full Full XL 53″ x 74″ x 16″ 53″ x …" at bounding box center [704, 211] width 142 height 209
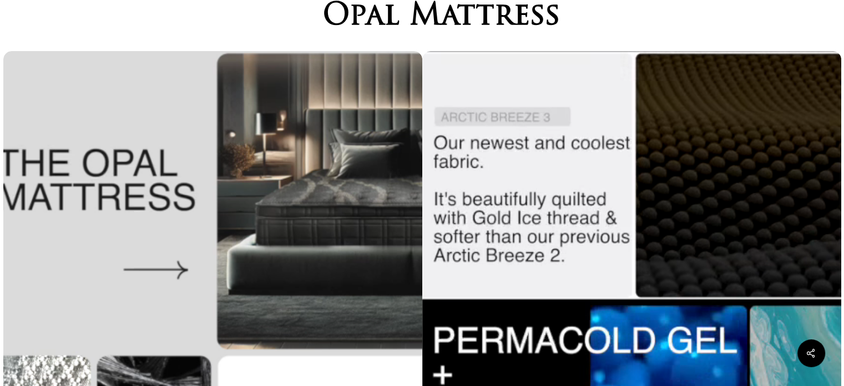
scroll to position [0, 0]
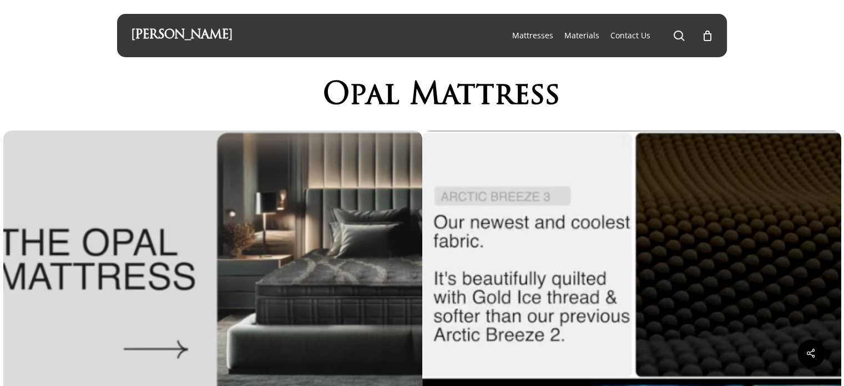
click at [559, 95] on h1 "Opal Mattress" at bounding box center [442, 96] width 572 height 34
